Goal: Check status: Check status

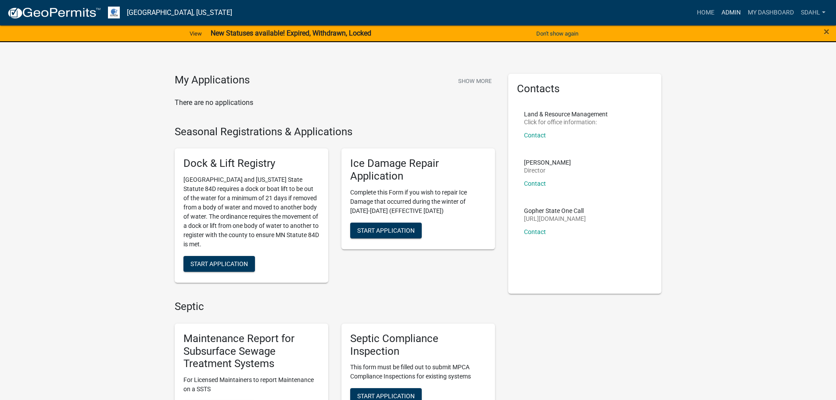
click at [734, 14] on link "Admin" at bounding box center [731, 12] width 26 height 17
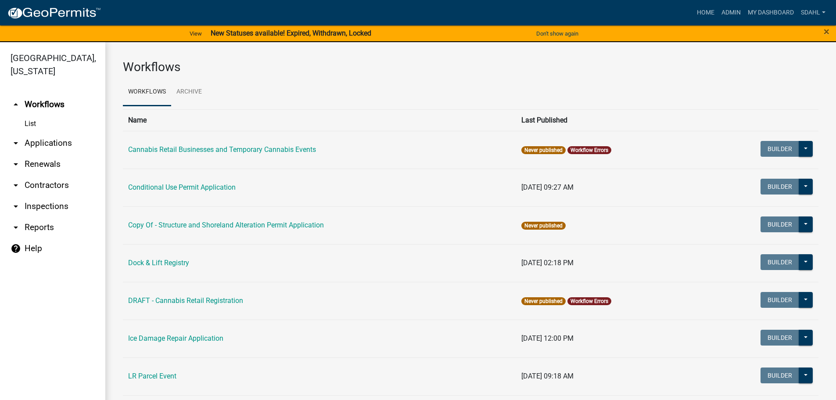
click at [47, 140] on link "arrow_drop_down Applications" at bounding box center [52, 142] width 105 height 21
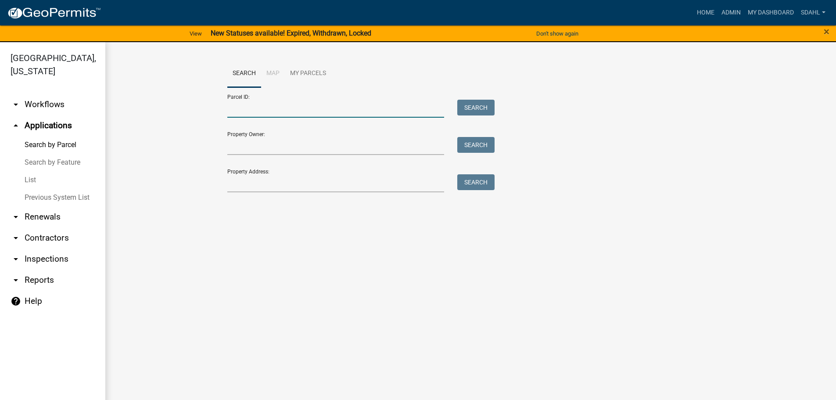
click at [336, 107] on input "Parcel ID:" at bounding box center [335, 109] width 217 height 18
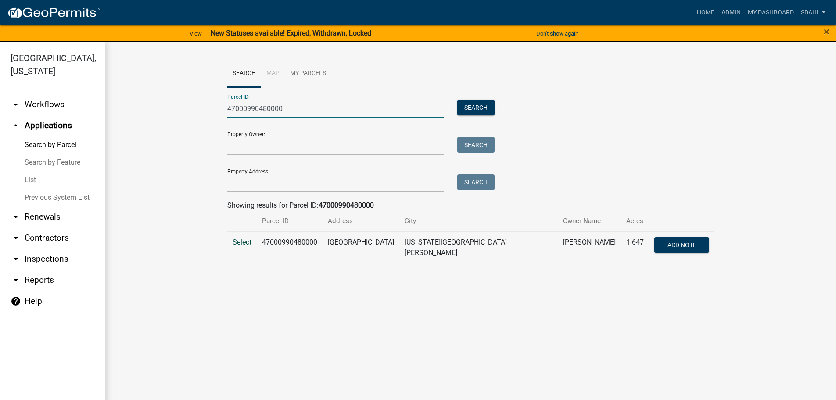
type input "47000990480000"
click at [234, 241] on span "Select" at bounding box center [242, 242] width 19 height 8
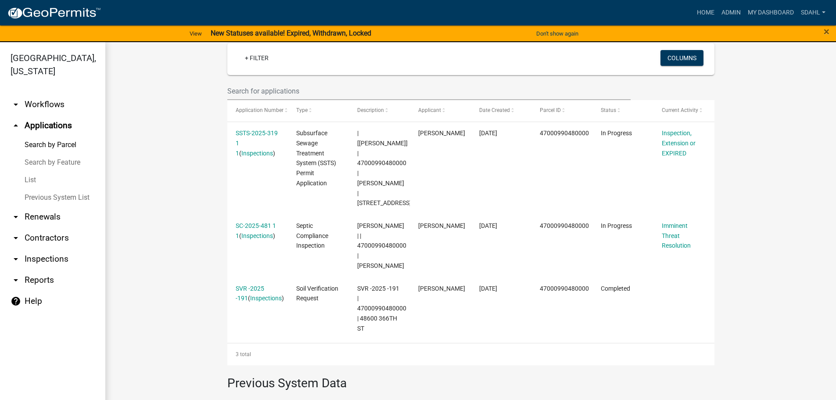
scroll to position [219, 0]
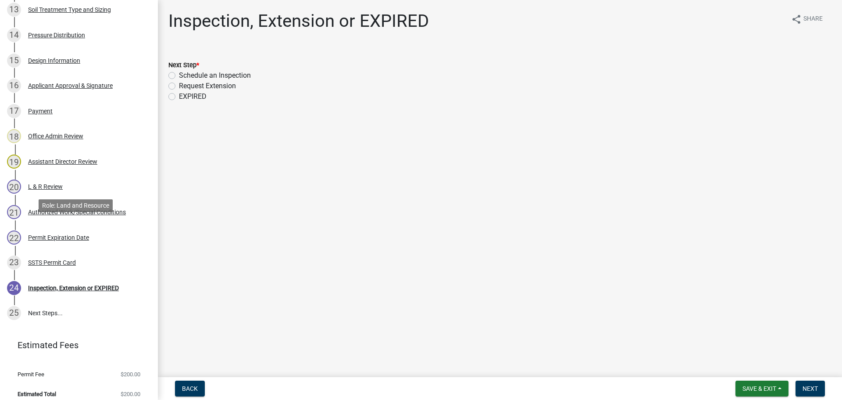
scroll to position [496, 0]
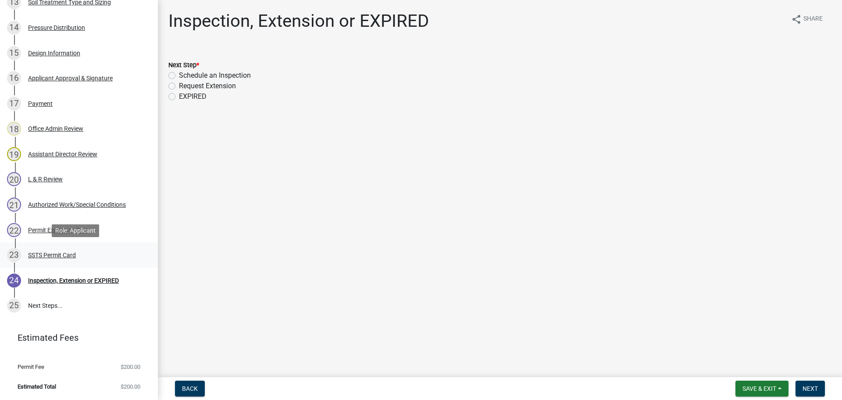
click at [54, 254] on div "SSTS Permit Card" at bounding box center [52, 255] width 48 height 6
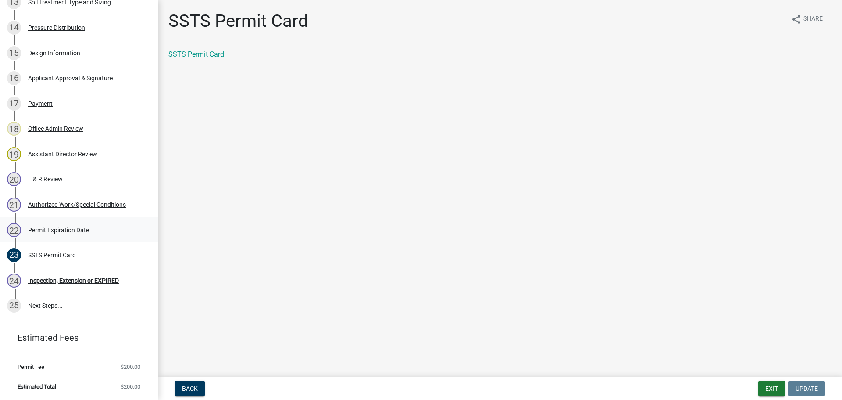
click at [52, 229] on div "Permit Expiration Date" at bounding box center [58, 230] width 61 height 6
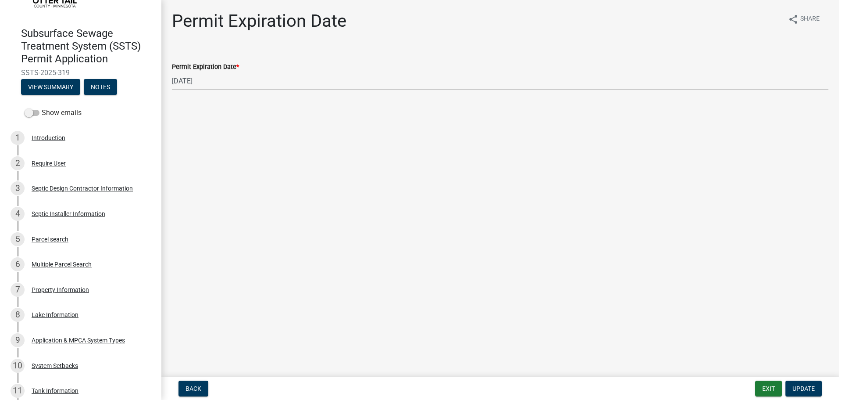
scroll to position [0, 0]
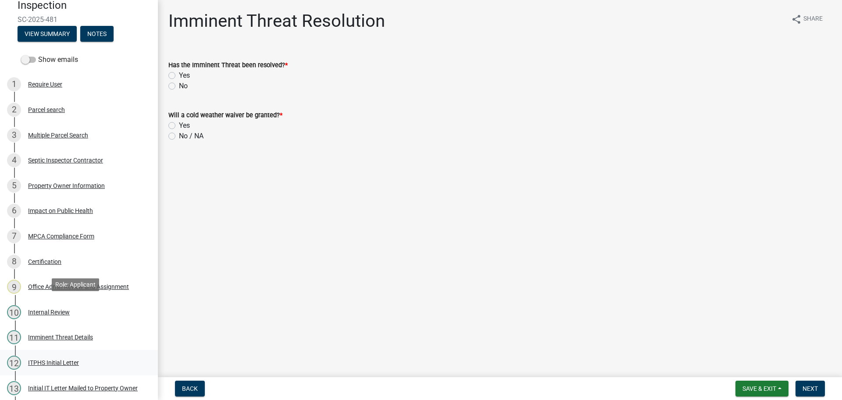
scroll to position [153, 0]
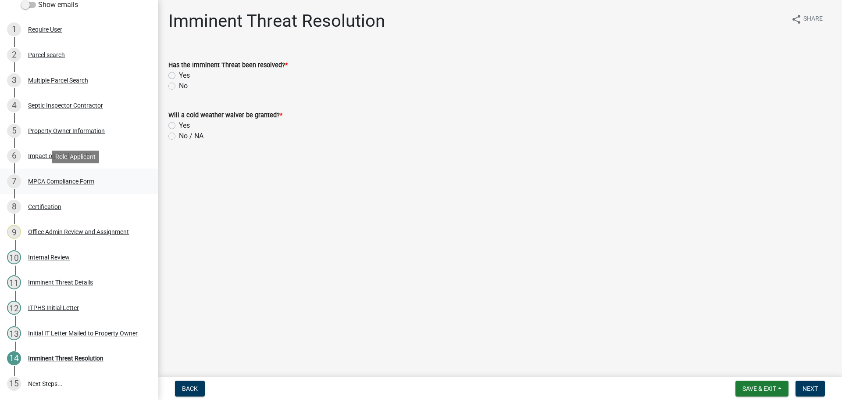
click at [74, 181] on div "MPCA Compliance Form" at bounding box center [61, 181] width 66 height 6
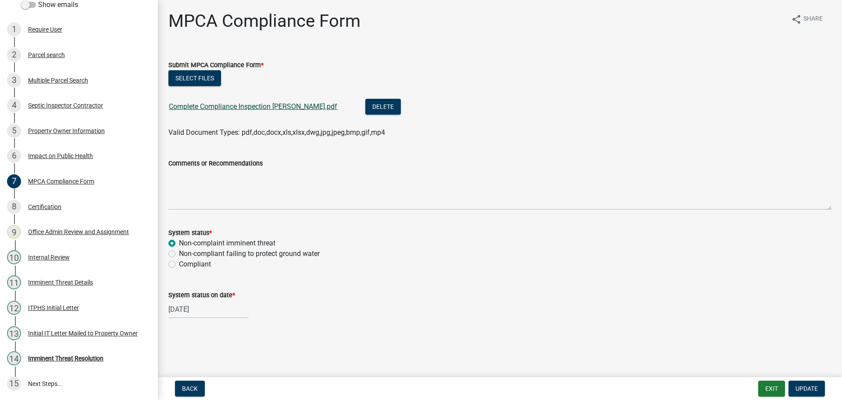
click at [257, 107] on link "Complete Compliance Inspection [PERSON_NAME].pdf" at bounding box center [253, 106] width 168 height 8
